Goal: Information Seeking & Learning: Find specific fact

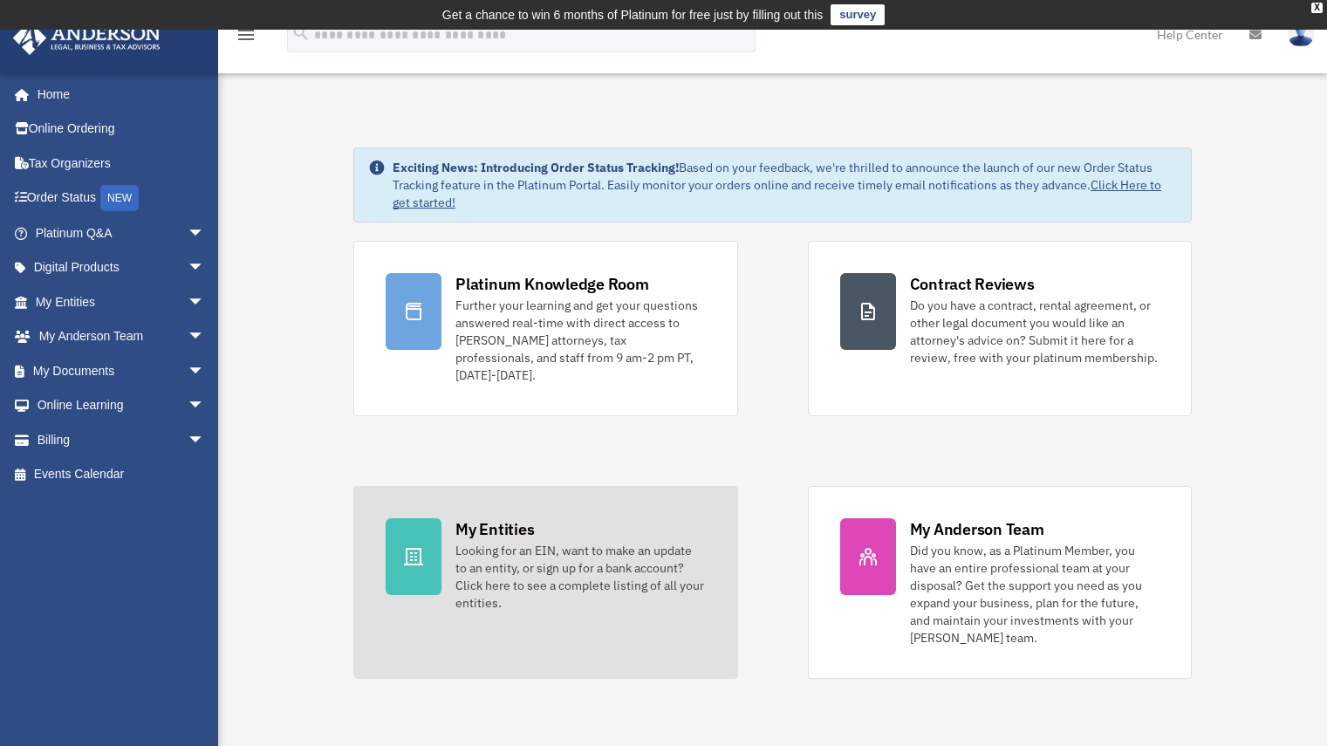
click at [518, 518] on div "My Entities" at bounding box center [494, 529] width 79 height 22
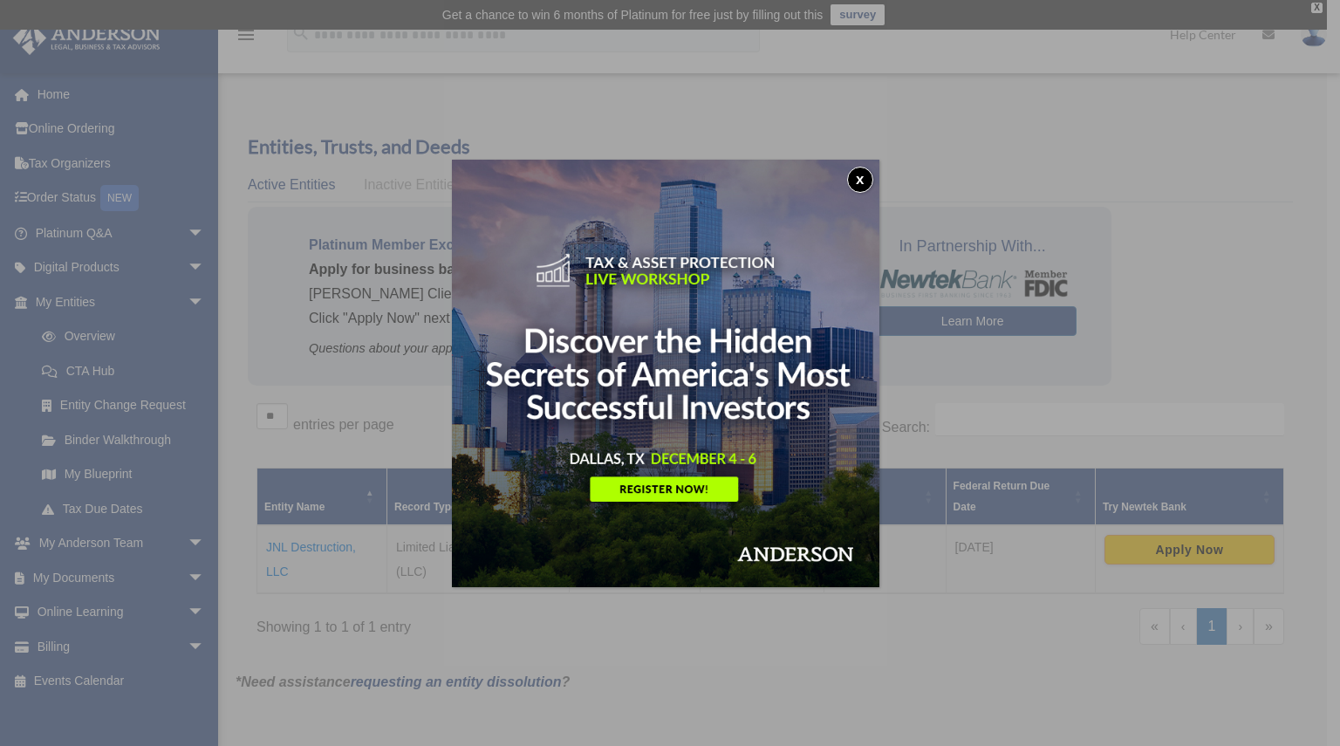
click at [862, 174] on button "x" at bounding box center [860, 180] width 26 height 26
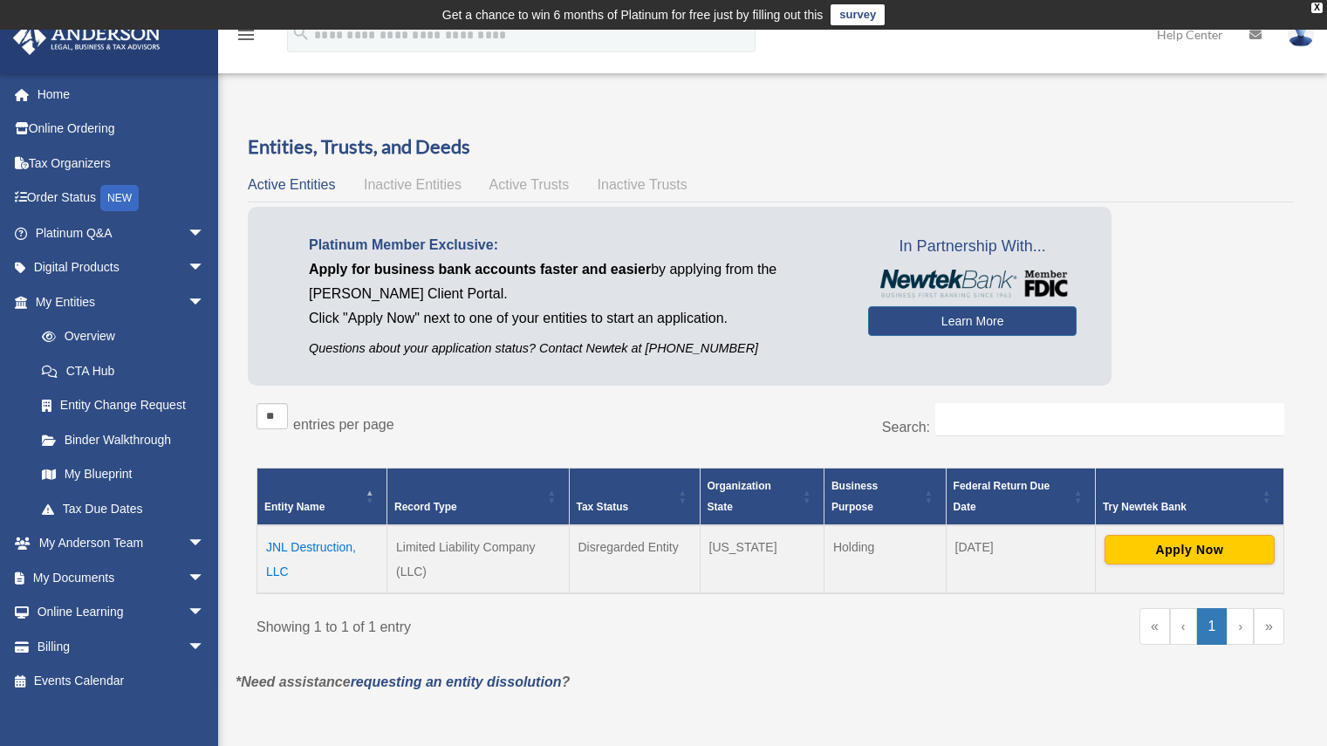
click at [315, 539] on td "JNL Destruction, LLC" at bounding box center [322, 559] width 130 height 68
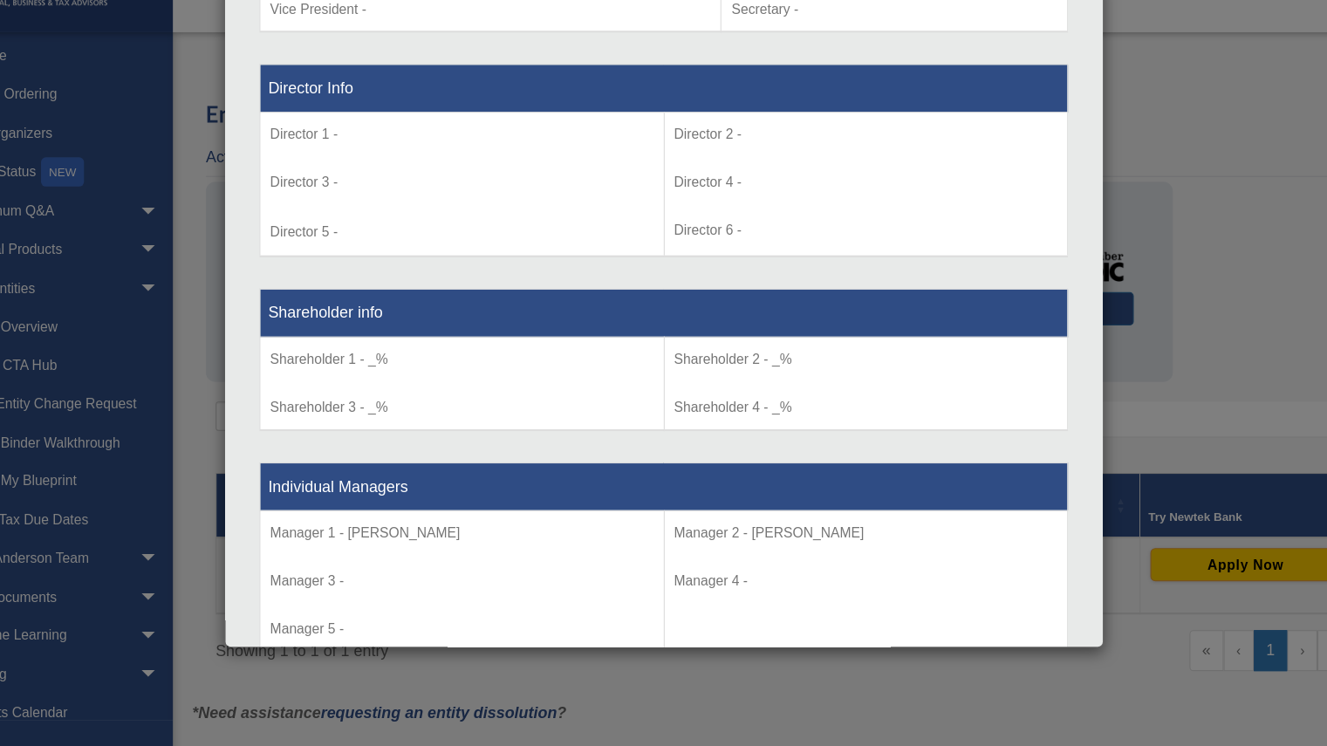
scroll to position [1212, 0]
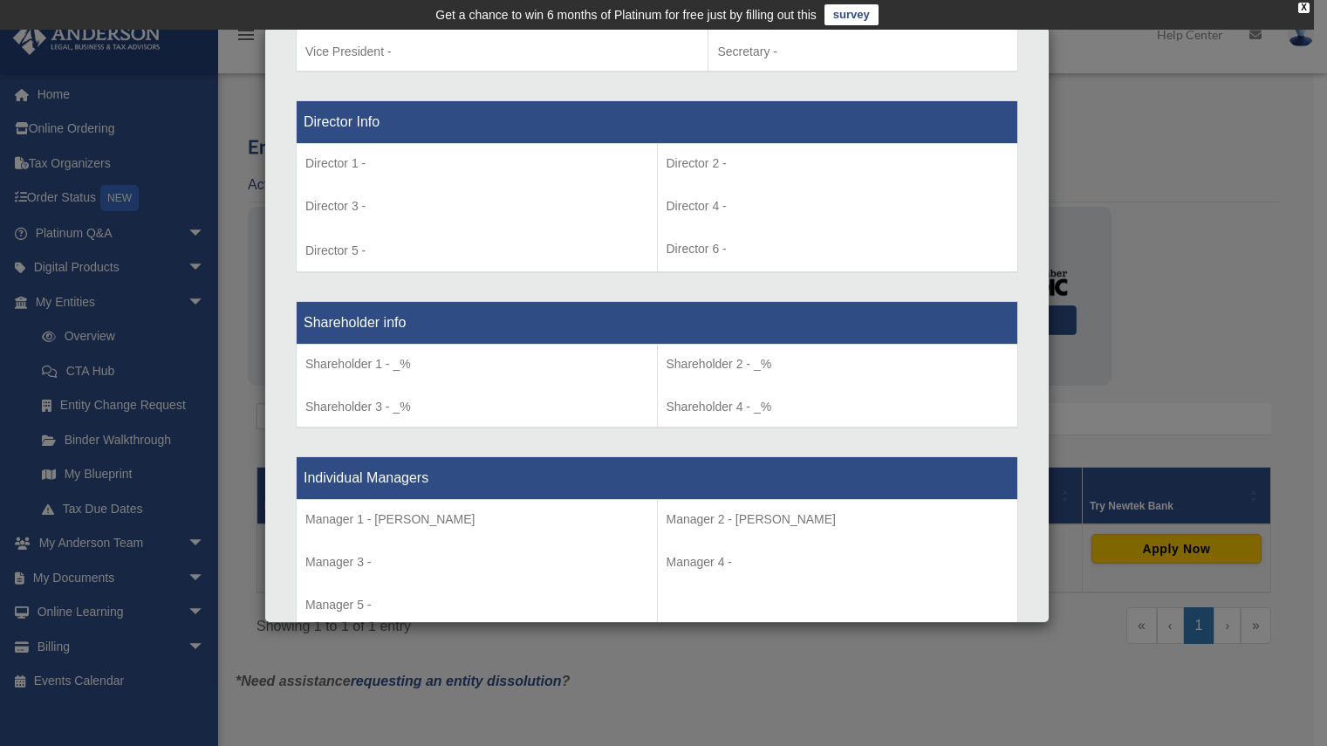
click at [126, 448] on div "Details × Articles Sent Organizational Date" at bounding box center [663, 373] width 1327 height 746
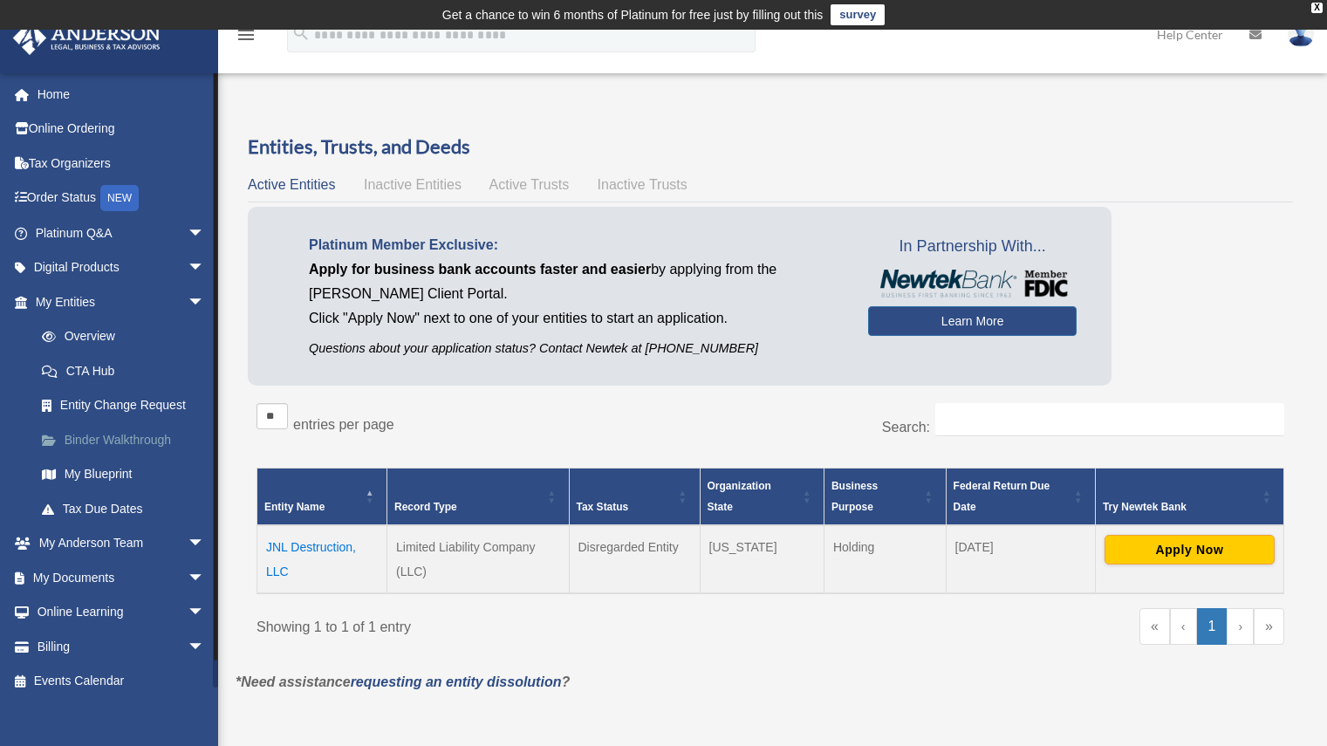
click at [123, 441] on link "Binder Walkthrough" at bounding box center [127, 439] width 207 height 35
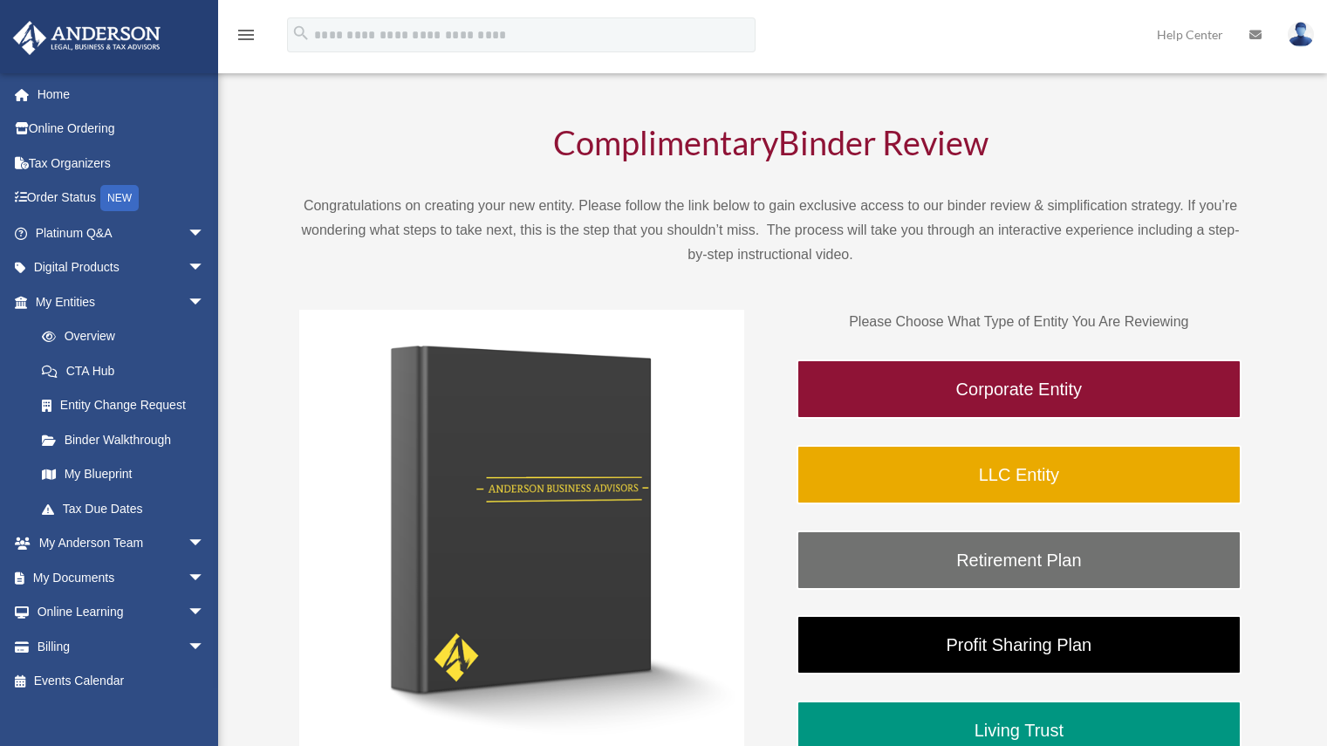
scroll to position [72, 0]
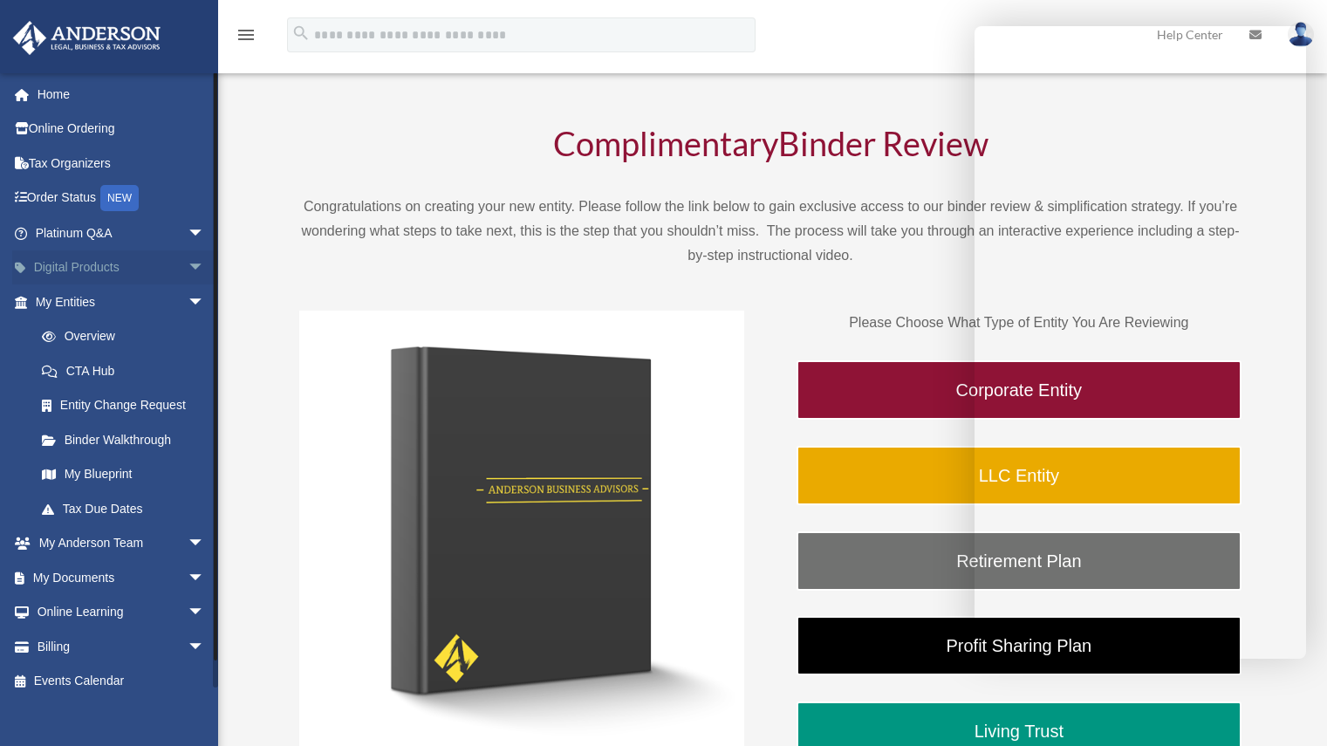
click at [188, 267] on span "arrow_drop_down" at bounding box center [205, 268] width 35 height 36
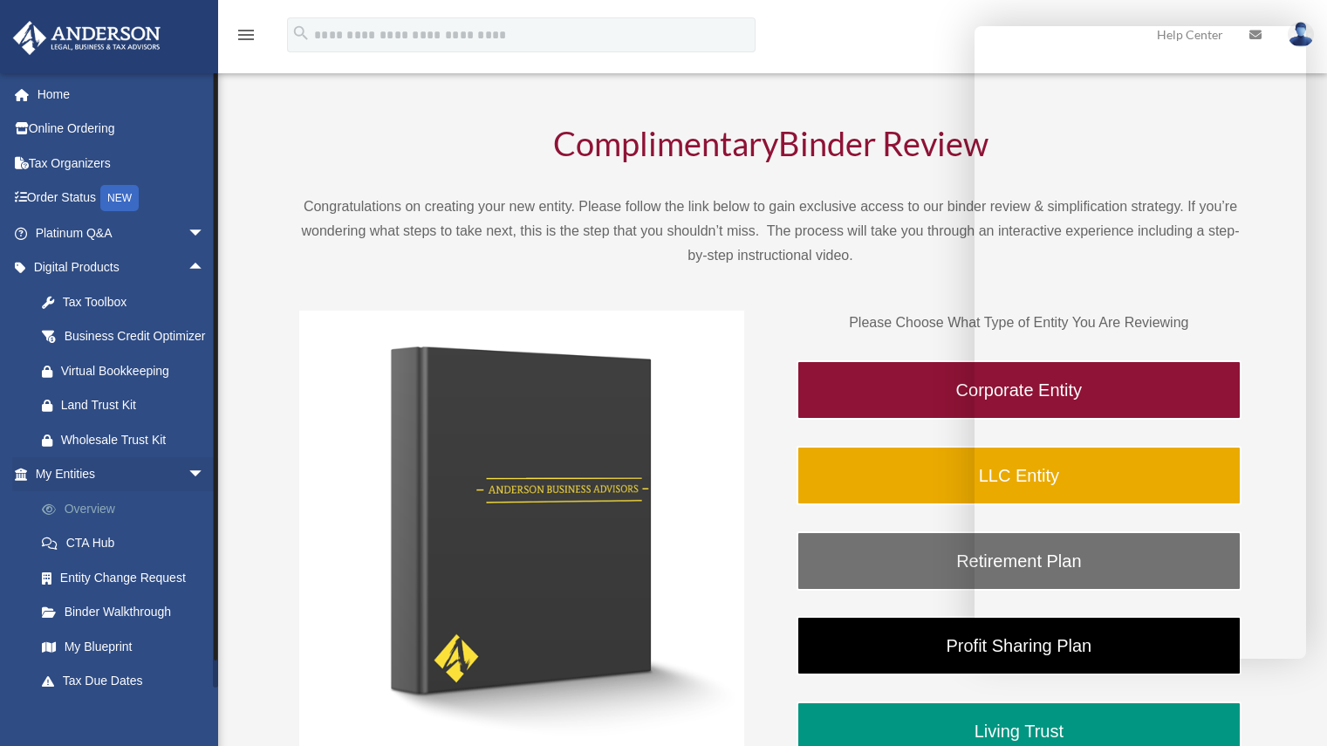
click at [64, 526] on link "Overview" at bounding box center [127, 508] width 207 height 35
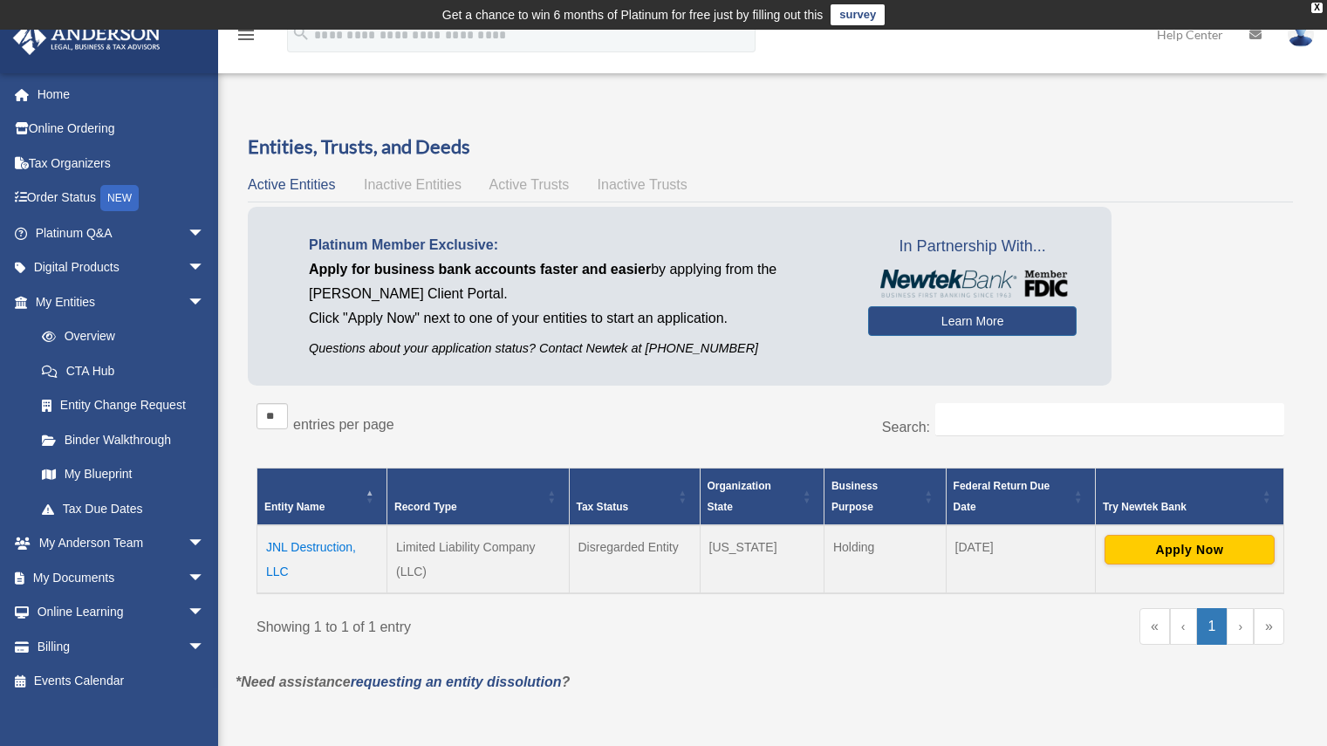
click at [295, 546] on td "JNL Destruction, LLC" at bounding box center [322, 559] width 130 height 68
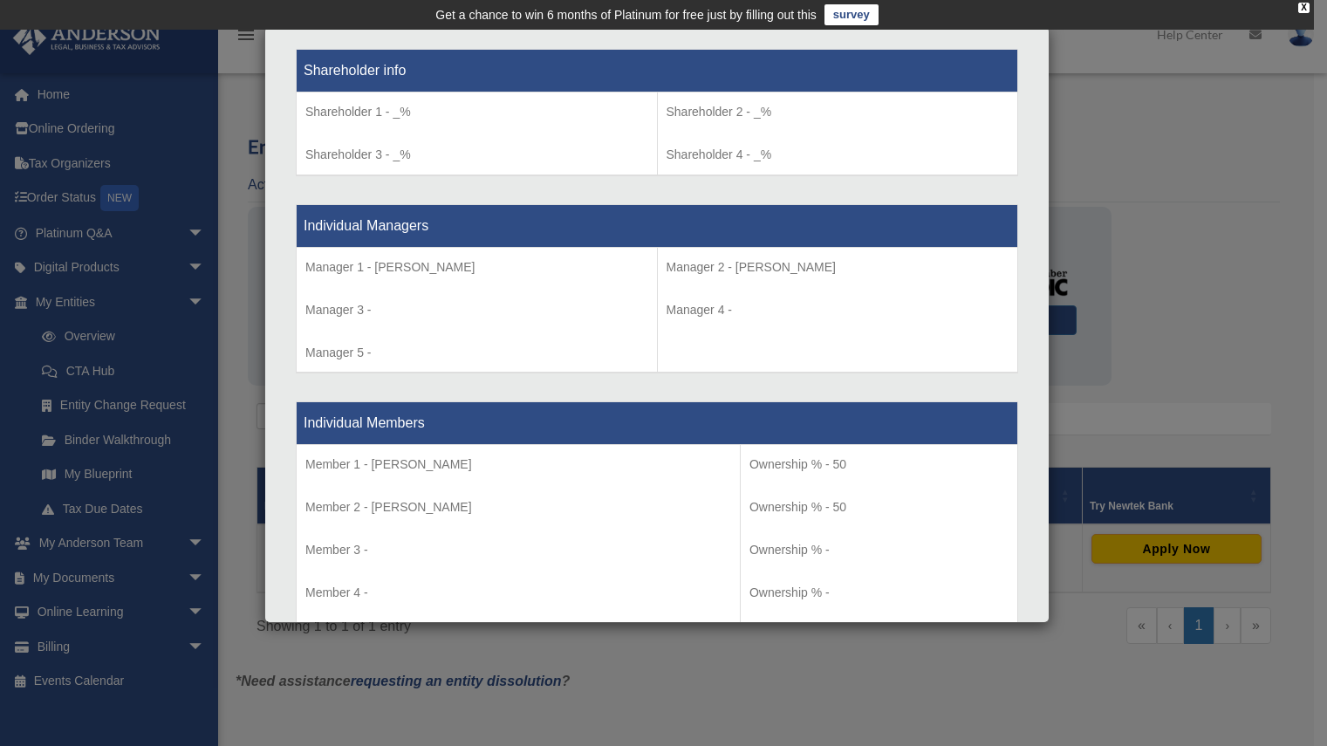
scroll to position [1464, 0]
click at [891, 660] on div "Details × Articles Sent Organizational Date" at bounding box center [663, 373] width 1327 height 746
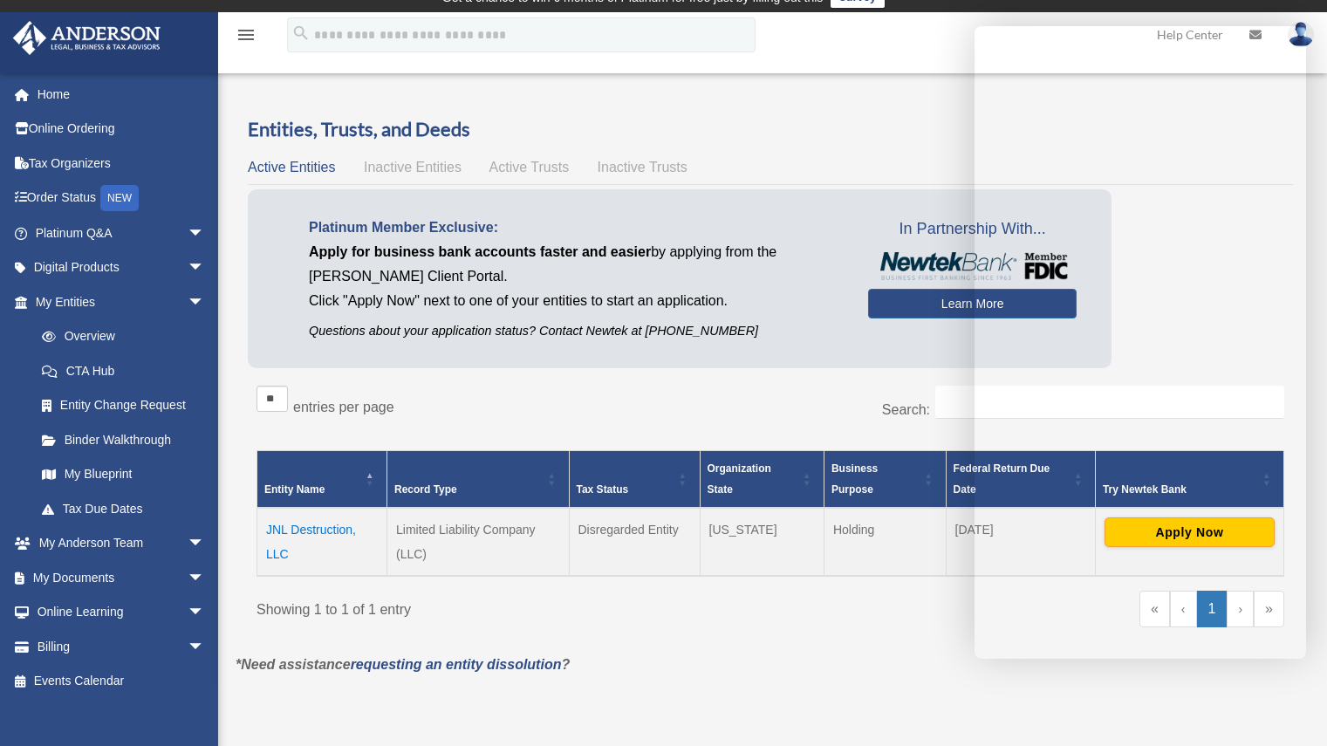
scroll to position [17, 0]
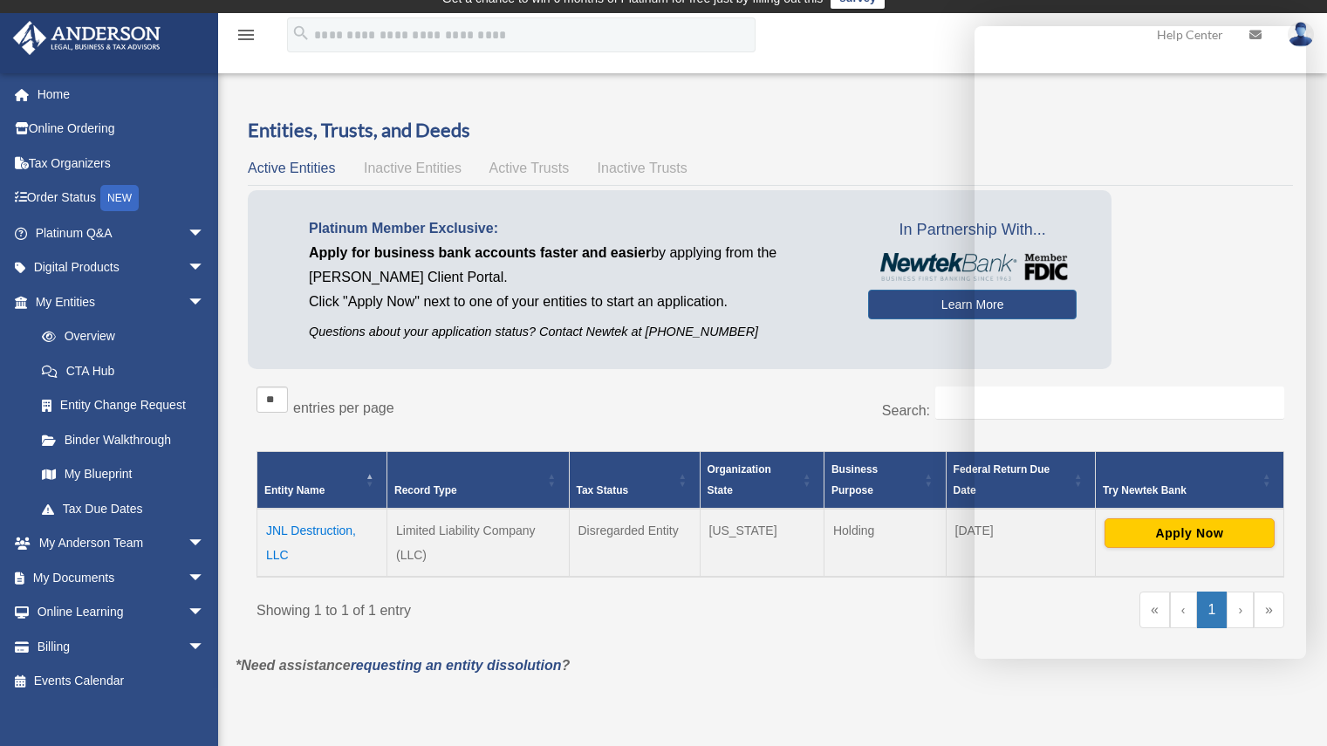
click at [311, 532] on td "JNL Destruction, LLC" at bounding box center [322, 543] width 130 height 68
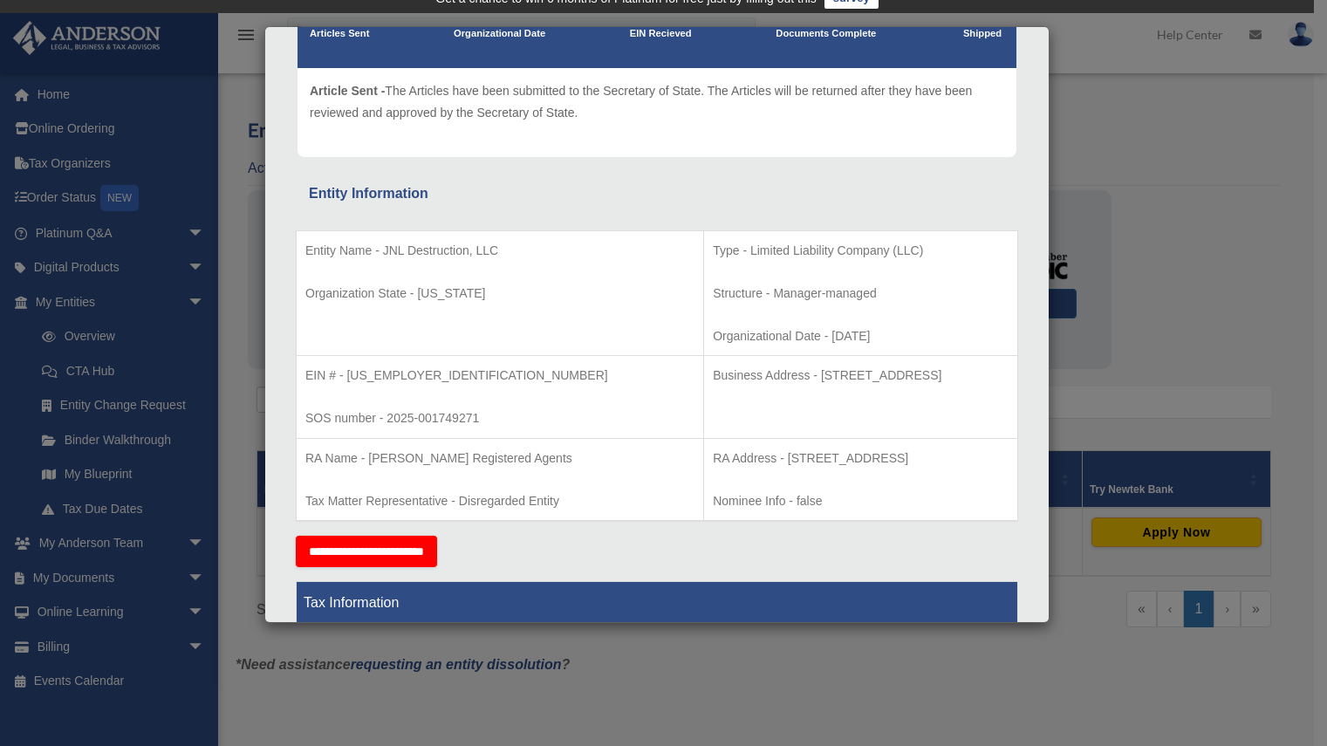
scroll to position [177, 0]
click at [856, 406] on td "Business Address - 1718 Capitol Ave., Cheyenne, WY 82001" at bounding box center [861, 398] width 314 height 83
drag, startPoint x: 856, startPoint y: 406, endPoint x: 861, endPoint y: 366, distance: 40.5
click at [861, 366] on td "Business Address - 1718 Capitol Ave., Cheyenne, WY 82001" at bounding box center [861, 398] width 314 height 83
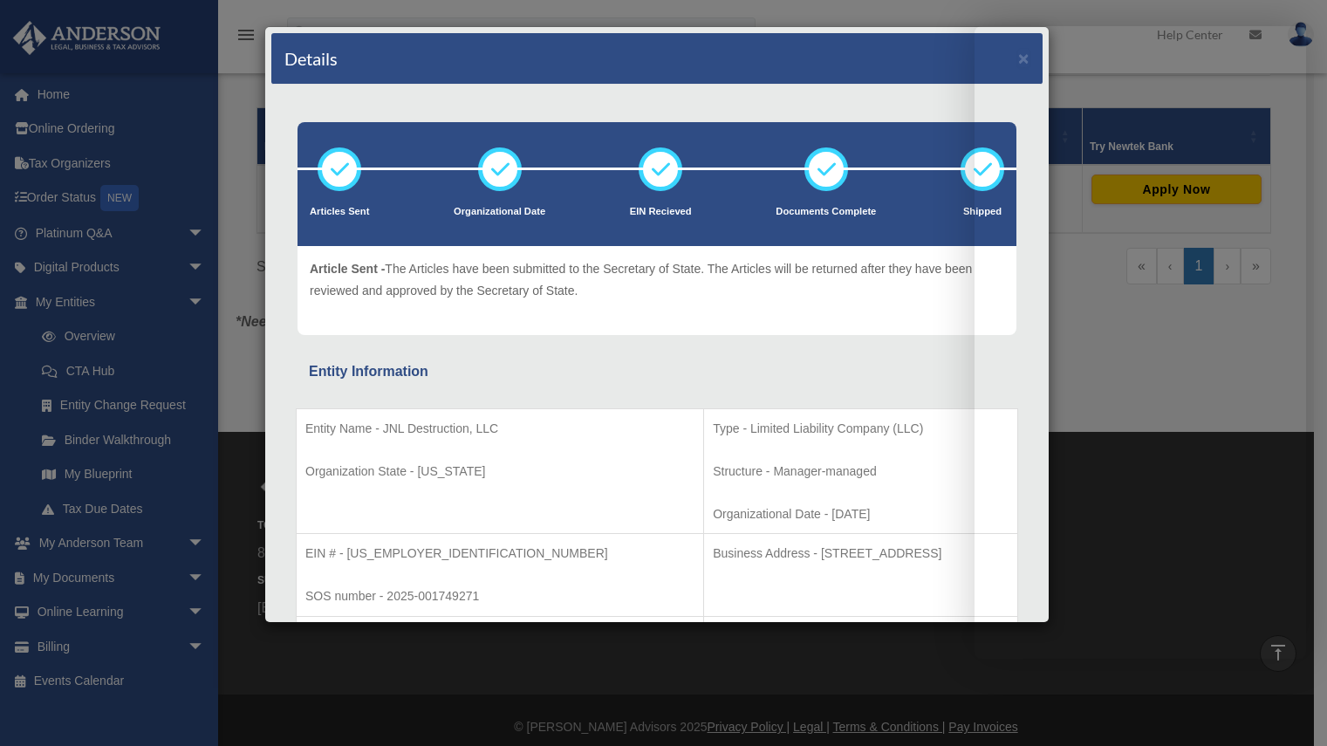
scroll to position [373, 0]
